Goal: Task Accomplishment & Management: Use online tool/utility

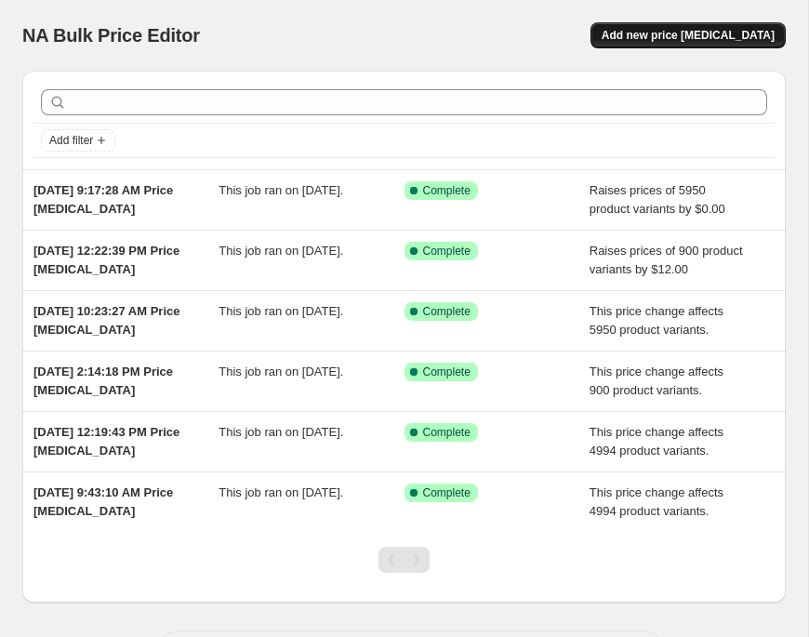
click at [716, 35] on span "Add new price change job" at bounding box center [687, 35] width 173 height 15
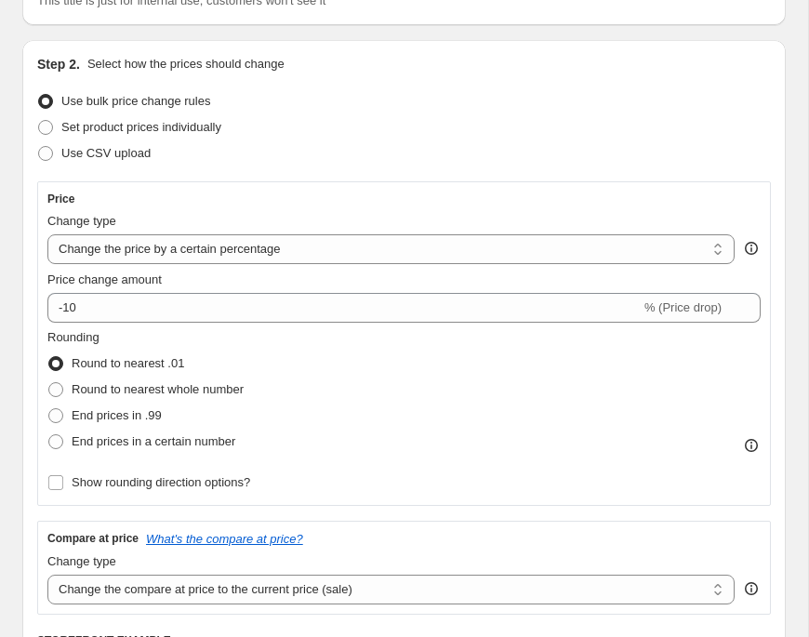
scroll to position [164, 0]
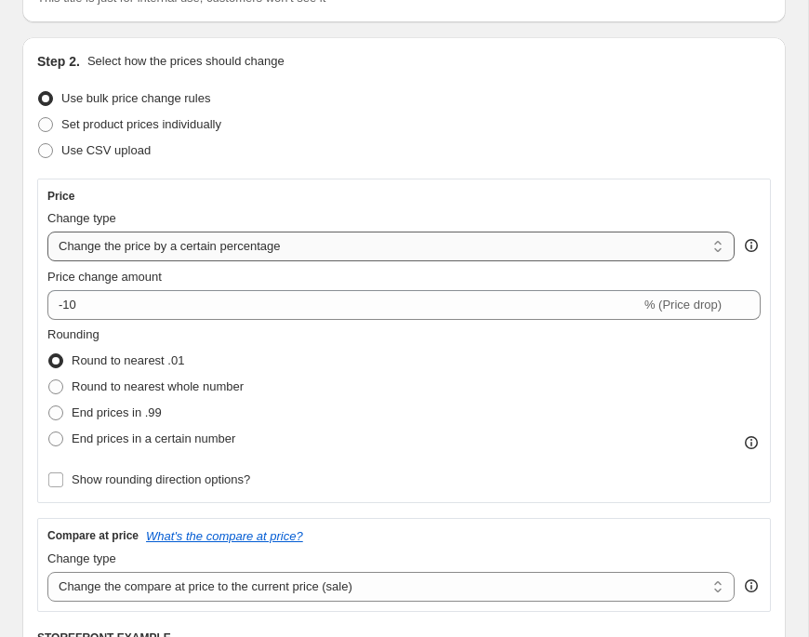
click at [151, 253] on select "Change the price to a certain amount Change the price by a certain amount Chang…" at bounding box center [390, 246] width 687 height 30
select select "by"
click at [47, 231] on select "Change the price to a certain amount Change the price by a certain amount Chang…" at bounding box center [390, 246] width 687 height 30
type input "-10.00"
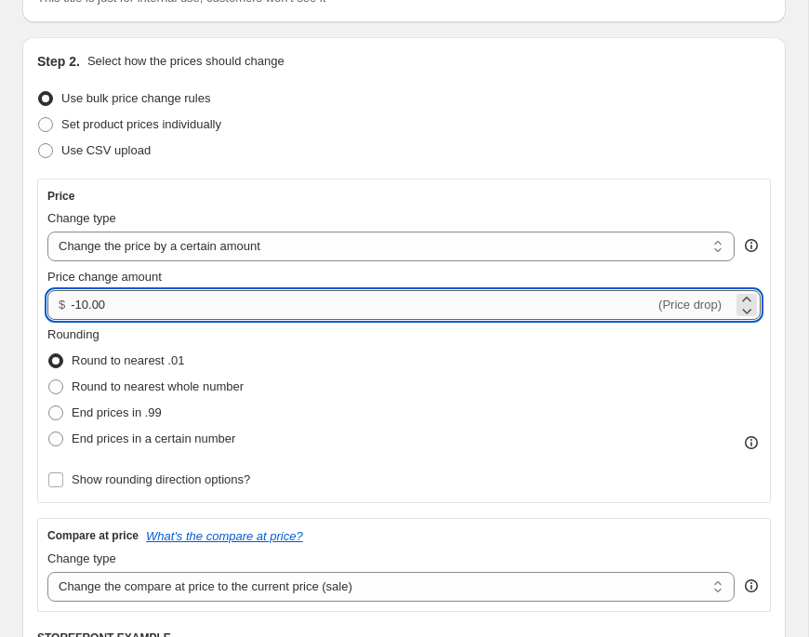
click at [128, 311] on input "-10.00" at bounding box center [363, 305] width 584 height 30
click at [57, 412] on span at bounding box center [55, 412] width 15 height 15
click at [49, 406] on input "End prices in .99" at bounding box center [48, 405] width 1 height 1
radio input "true"
click at [92, 313] on input "-10.00" at bounding box center [363, 305] width 584 height 30
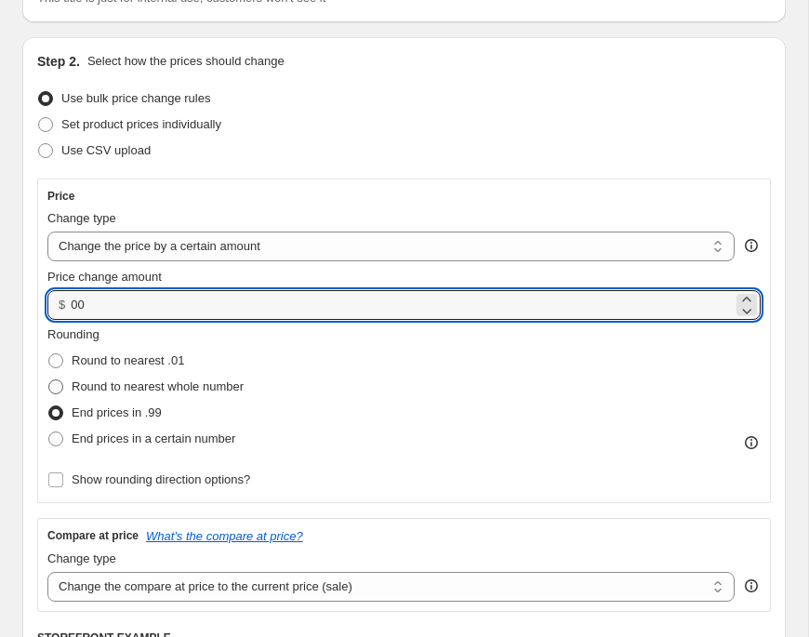
type input "0"
click at [117, 307] on input "Price change amount" at bounding box center [402, 305] width 662 height 30
click at [86, 309] on input "Price change amount" at bounding box center [402, 305] width 662 height 30
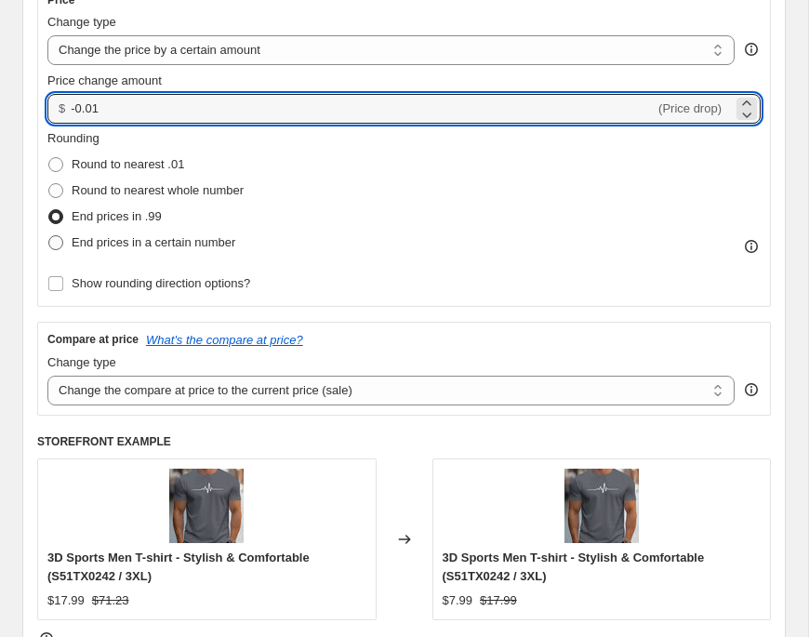
scroll to position [361, 0]
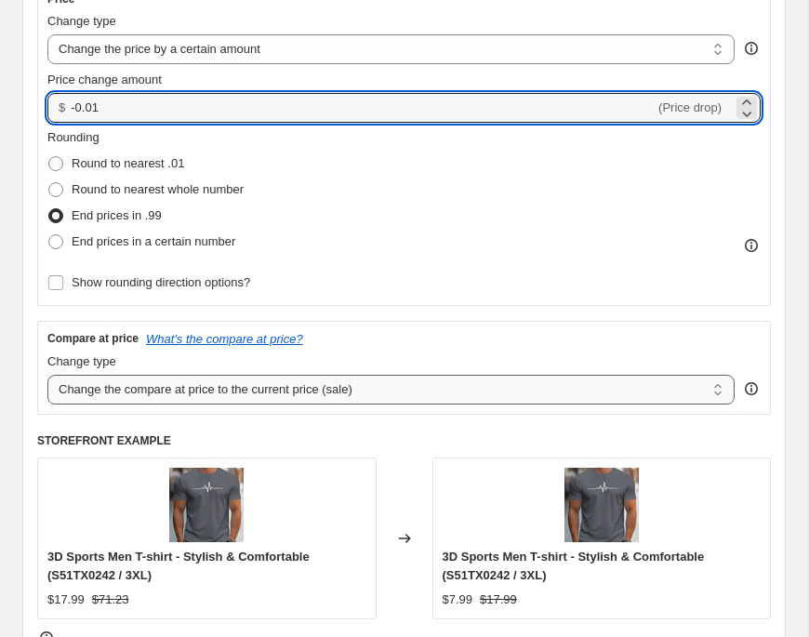
type input "-0.01"
click at [218, 393] on select "Change the compare at price to the current price (sale) Change the compare at p…" at bounding box center [390, 390] width 687 height 30
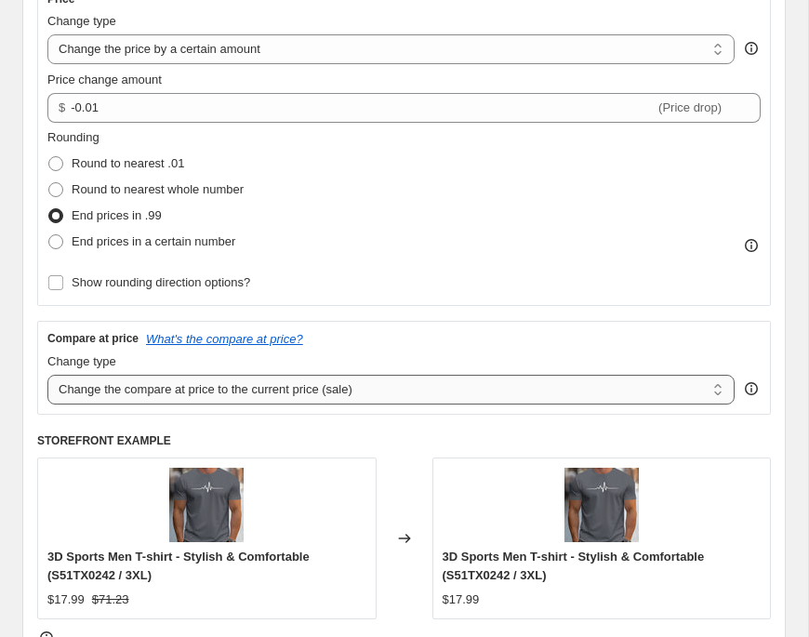
select select "no_change"
click at [47, 375] on select "Change the compare at price to the current price (sale) Change the compare at p…" at bounding box center [390, 390] width 687 height 30
click at [362, 345] on div "Compare at price What's the compare at price?" at bounding box center [403, 338] width 713 height 15
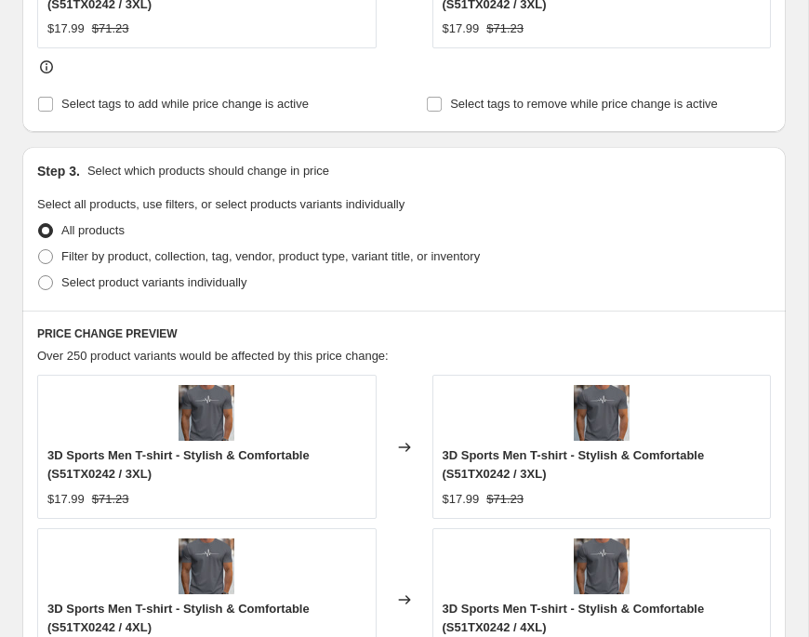
scroll to position [935, 0]
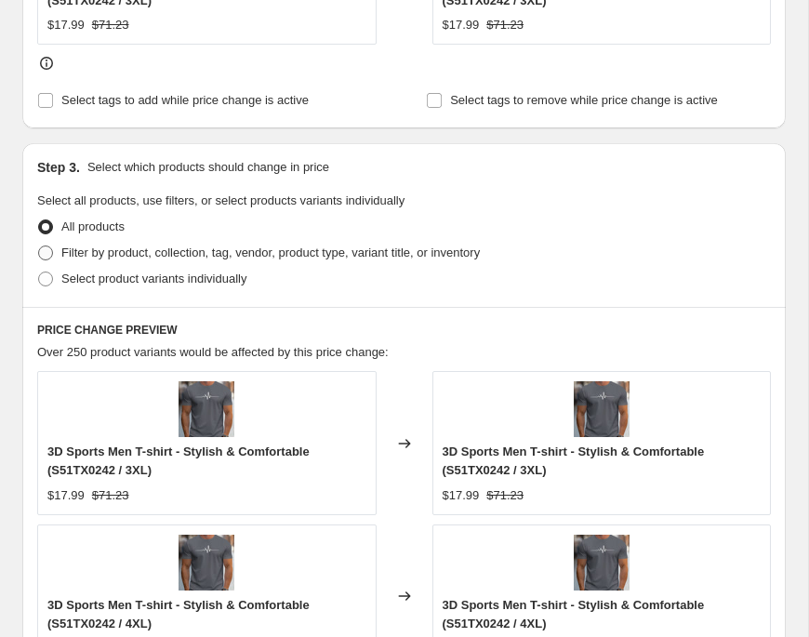
click at [82, 257] on span "Filter by product, collection, tag, vendor, product type, variant title, or inv…" at bounding box center [270, 252] width 418 height 14
click at [39, 246] on input "Filter by product, collection, tag, vendor, product type, variant title, or inv…" at bounding box center [38, 245] width 1 height 1
radio input "true"
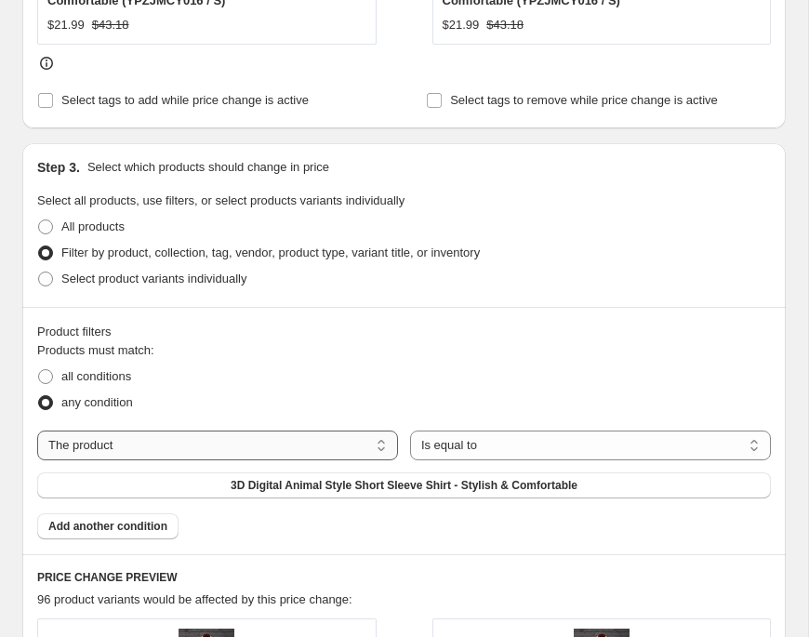
click at [325, 441] on select "The product The product's collection The product's tag The product's vendor The…" at bounding box center [217, 445] width 361 height 30
select select "tag"
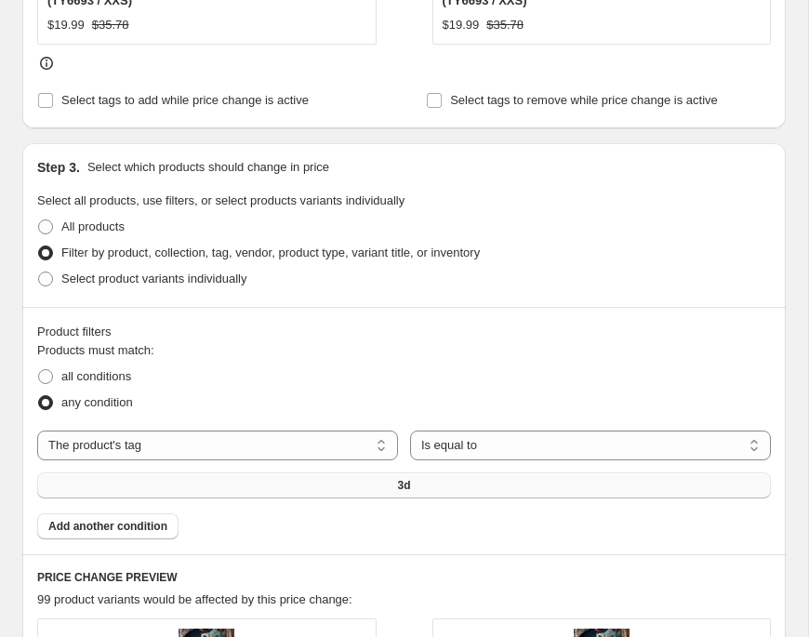
click at [402, 484] on span "3d" at bounding box center [403, 485] width 13 height 15
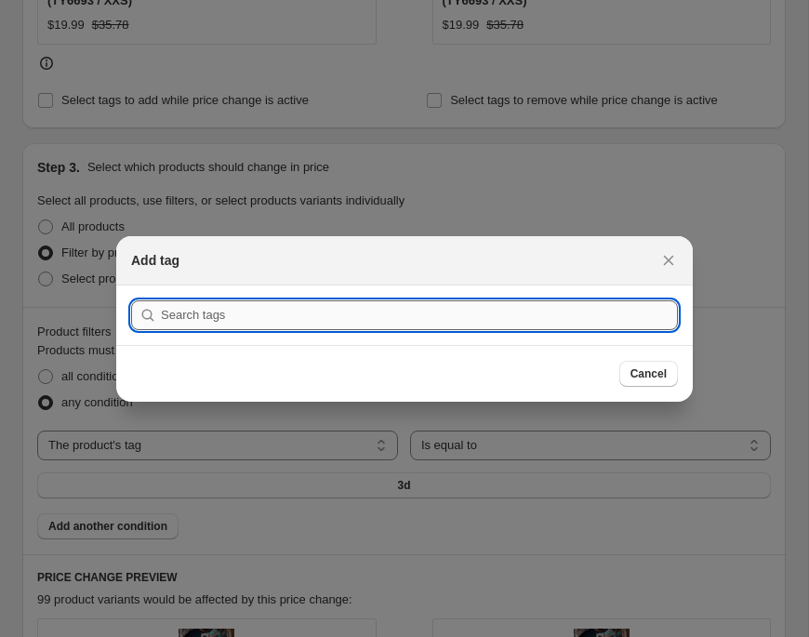
paste input "Rosie Karma"
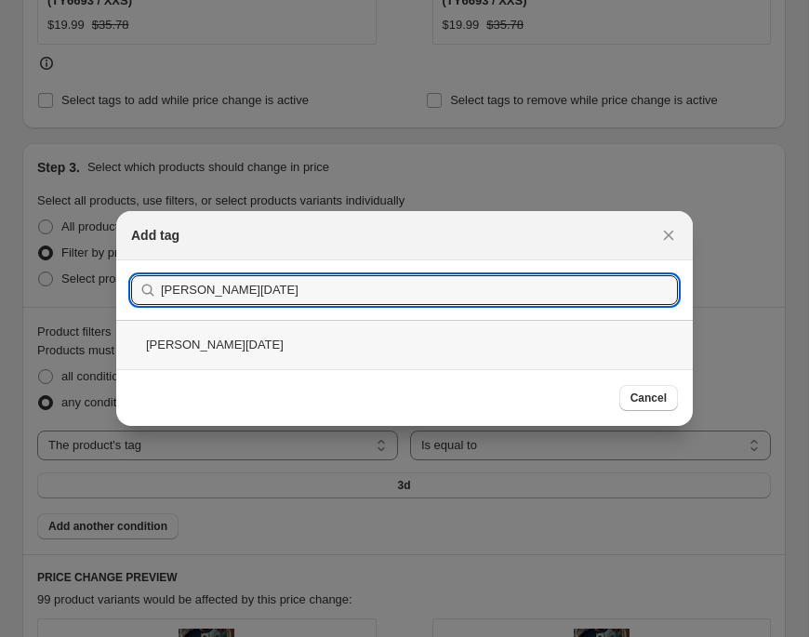
type input "Rosie Karma"
click at [207, 349] on div "Rosie Karma" at bounding box center [404, 344] width 576 height 49
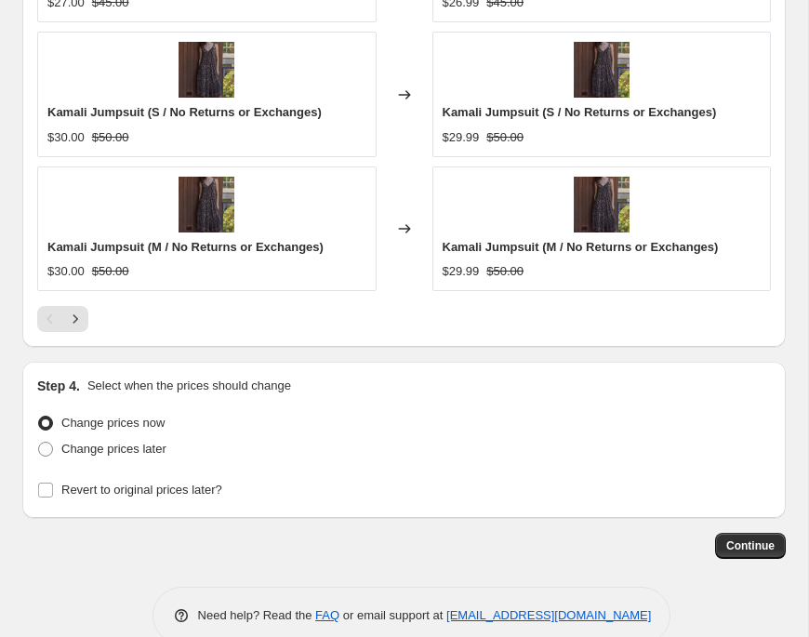
scroll to position [1941, 0]
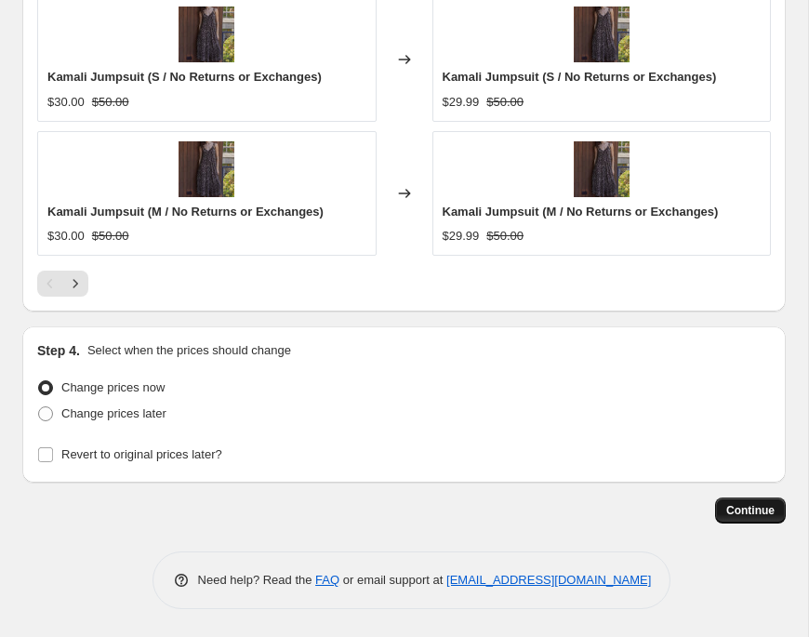
click at [738, 510] on span "Continue" at bounding box center [750, 510] width 48 height 15
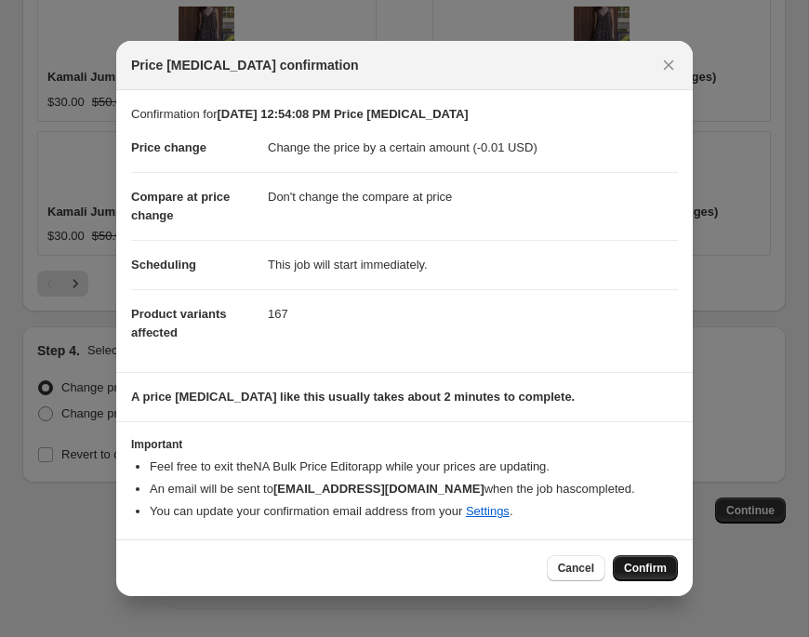
click at [647, 567] on span "Confirm" at bounding box center [645, 567] width 43 height 15
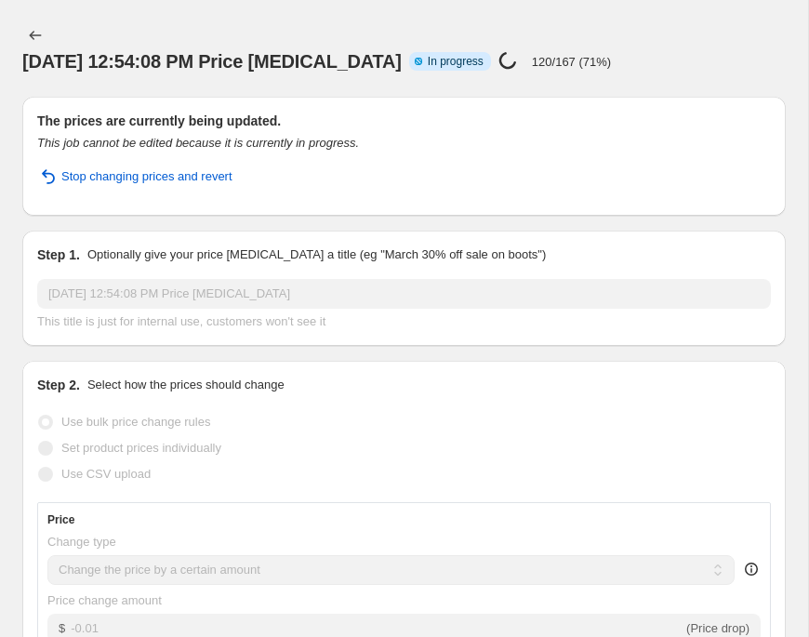
select select "by"
select select "no_change"
select select "tag"
